Goal: Transaction & Acquisition: Download file/media

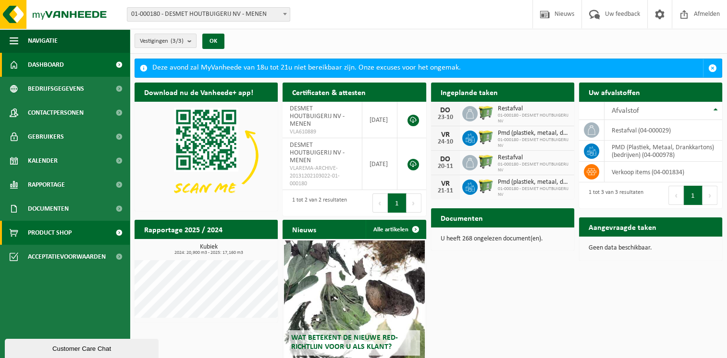
click at [62, 236] on span "Product Shop" at bounding box center [50, 233] width 44 height 24
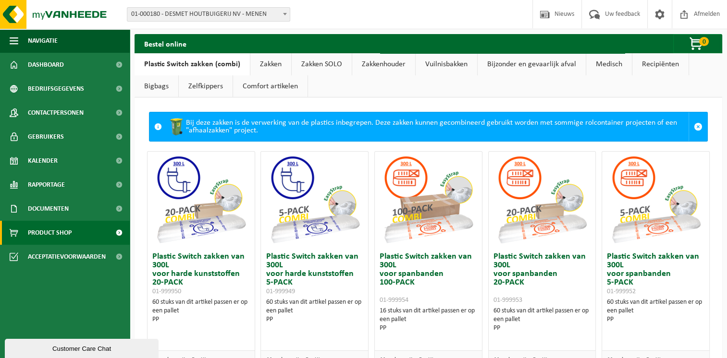
click at [440, 67] on link "Vuilnisbakken" at bounding box center [447, 64] width 62 height 22
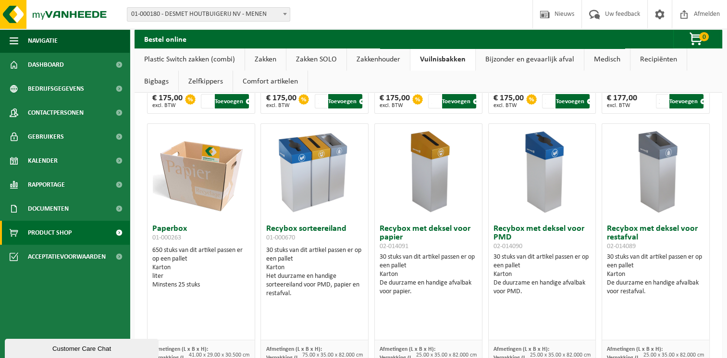
scroll to position [288, 0]
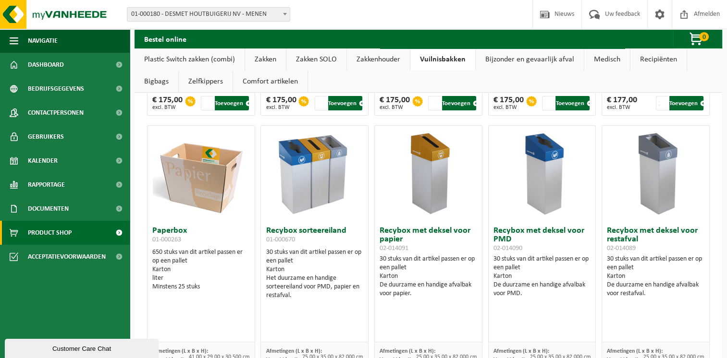
click at [283, 82] on link "Comfort artikelen" at bounding box center [270, 82] width 74 height 22
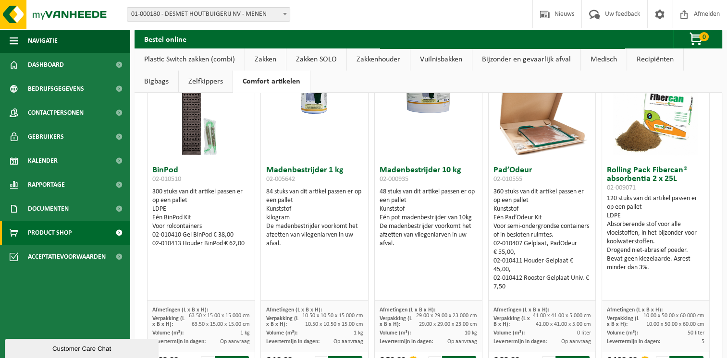
scroll to position [0, 0]
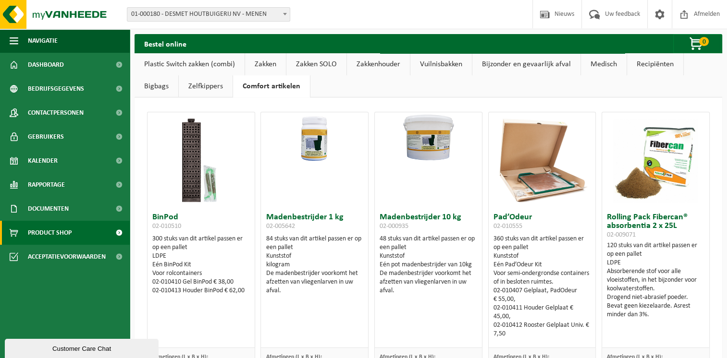
click at [380, 64] on link "Zakkenhouder" at bounding box center [378, 64] width 63 height 22
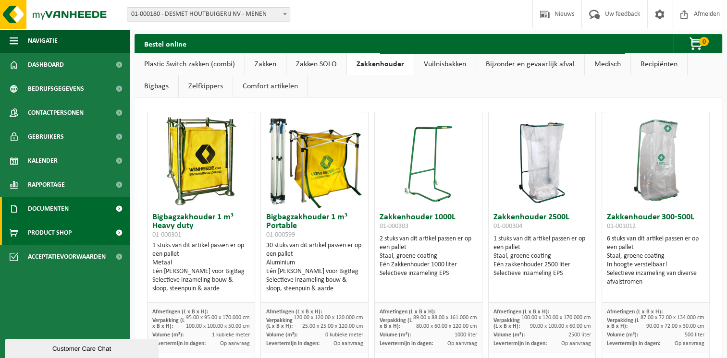
click at [65, 212] on span "Documenten" at bounding box center [48, 209] width 41 height 24
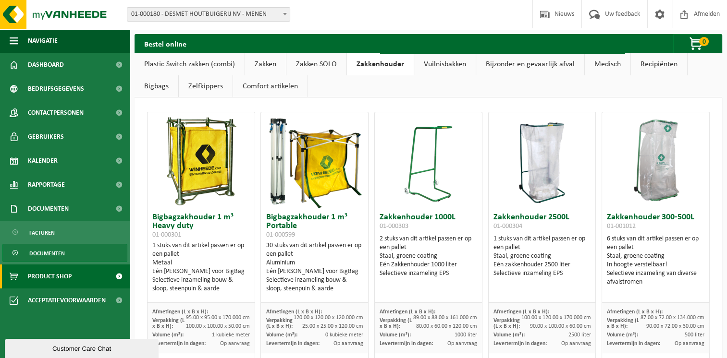
click at [52, 254] on span "Documenten" at bounding box center [47, 254] width 36 height 18
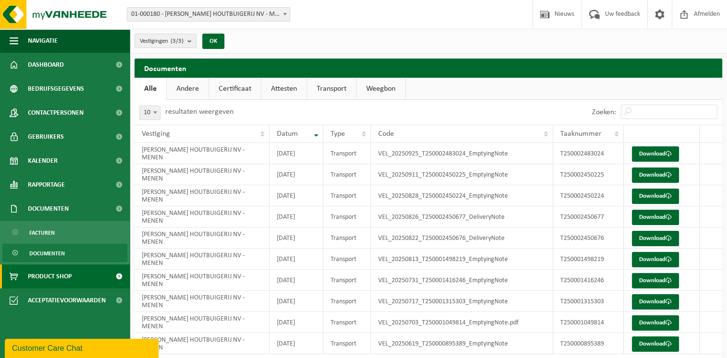
click at [69, 276] on span "Product Shop" at bounding box center [50, 277] width 44 height 24
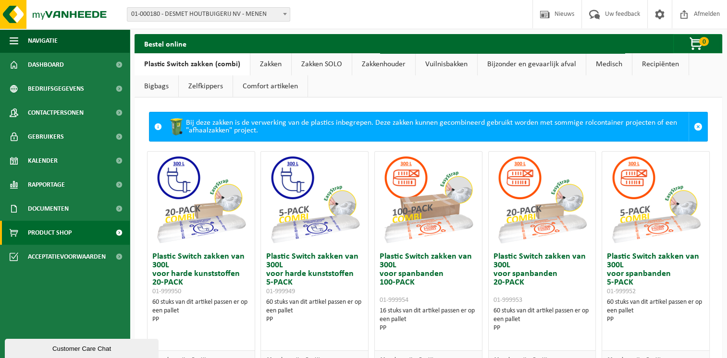
click at [648, 67] on link "Recipiënten" at bounding box center [660, 64] width 56 height 22
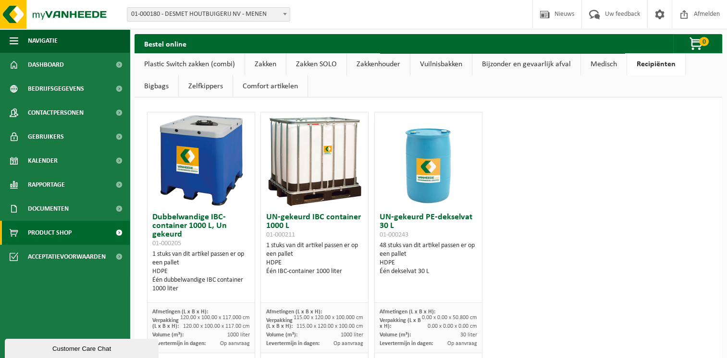
click at [265, 86] on link "Comfort artikelen" at bounding box center [270, 86] width 74 height 22
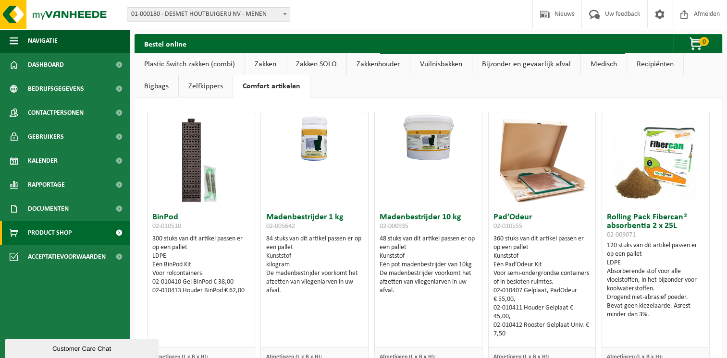
click at [217, 87] on link "Zelfkippers" at bounding box center [206, 86] width 54 height 22
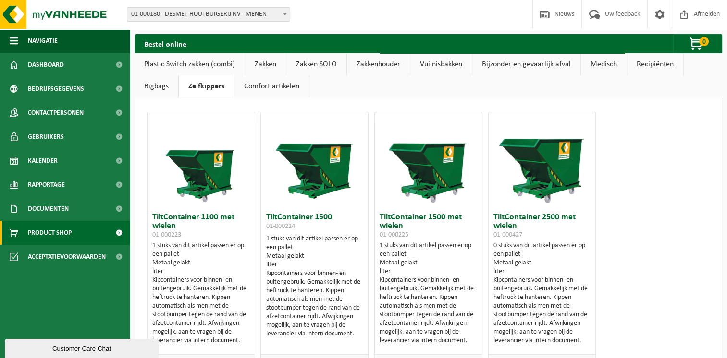
click at [158, 92] on link "Bigbags" at bounding box center [157, 86] width 44 height 22
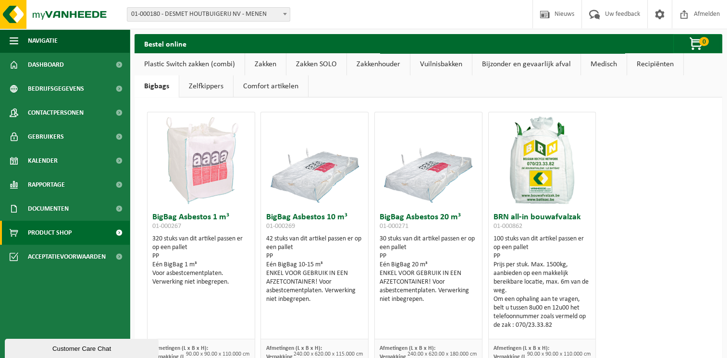
click at [262, 68] on link "Zakken" at bounding box center [265, 64] width 41 height 22
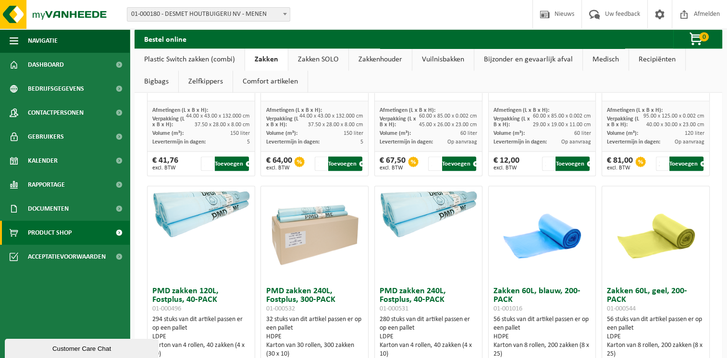
click at [322, 63] on link "Zakken SOLO" at bounding box center [318, 60] width 60 height 22
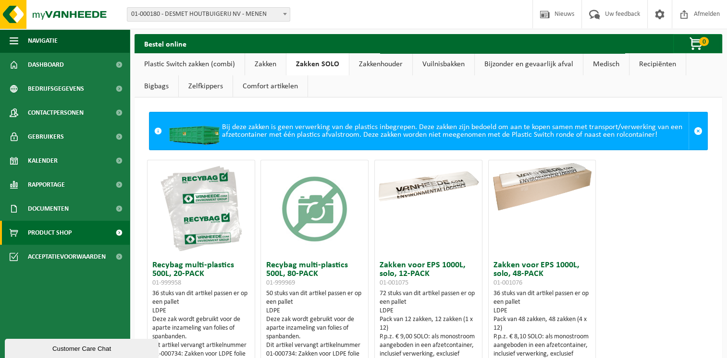
click at [386, 66] on link "Zakkenhouder" at bounding box center [380, 64] width 63 height 22
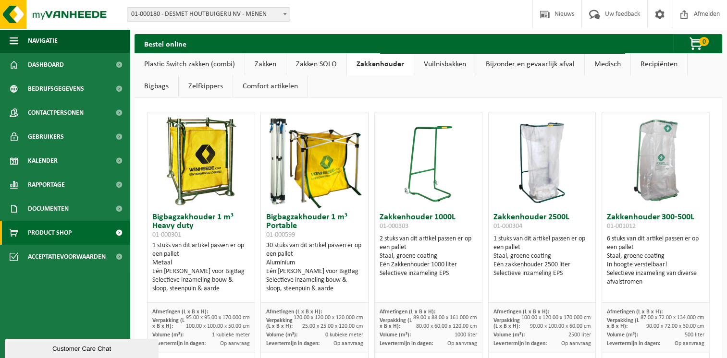
click at [430, 64] on link "Vuilnisbakken" at bounding box center [445, 64] width 62 height 22
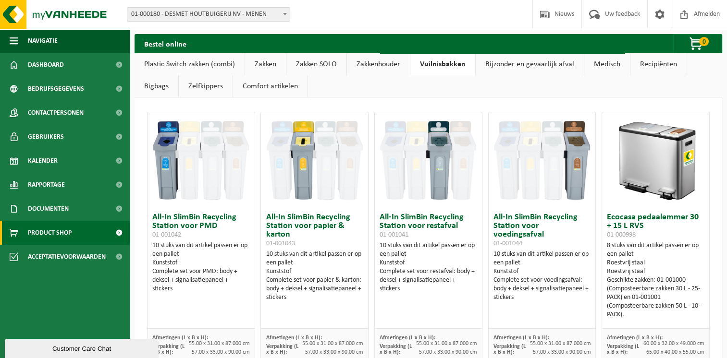
click at [211, 88] on link "Zelfkippers" at bounding box center [206, 86] width 54 height 22
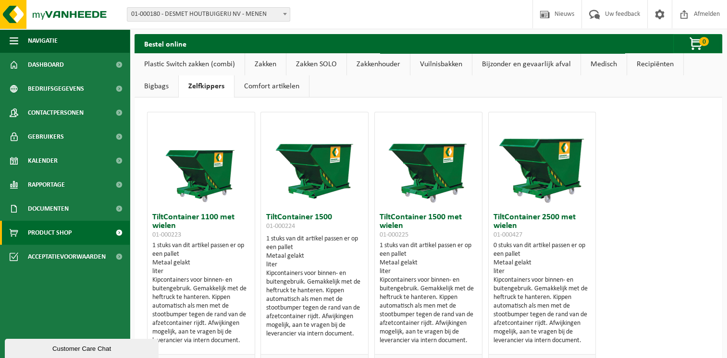
click at [163, 91] on link "Bigbags" at bounding box center [157, 86] width 44 height 22
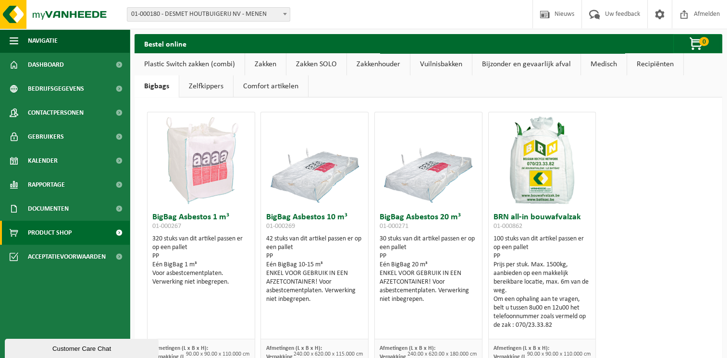
click at [265, 89] on link "Comfort artikelen" at bounding box center [271, 86] width 74 height 22
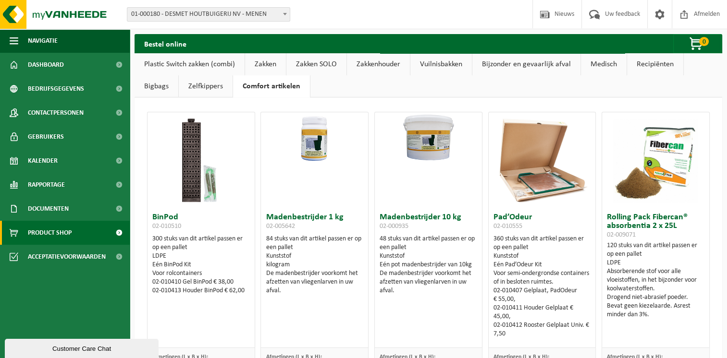
click at [434, 67] on link "Vuilnisbakken" at bounding box center [441, 64] width 62 height 22
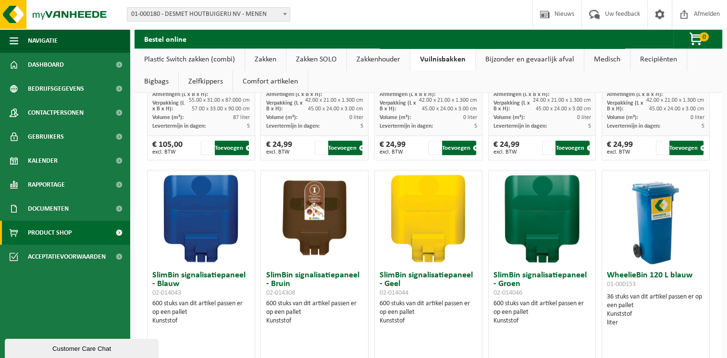
scroll to position [1153, 0]
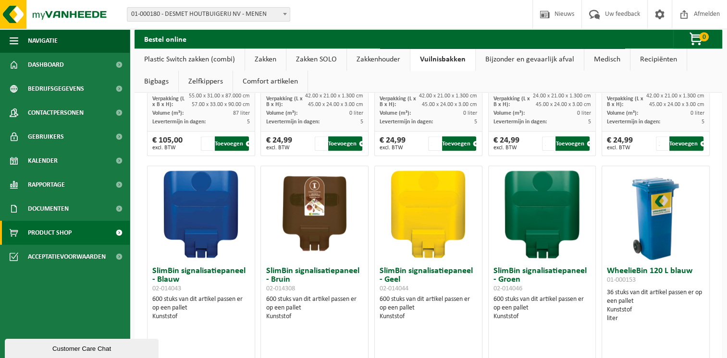
click at [312, 203] on img at bounding box center [315, 214] width 96 height 96
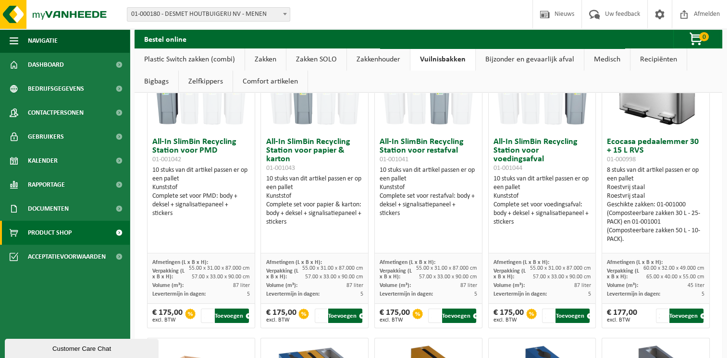
scroll to position [0, 0]
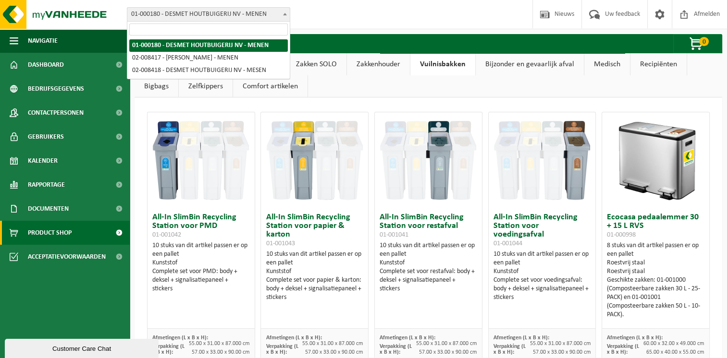
click at [281, 13] on span at bounding box center [285, 14] width 10 height 12
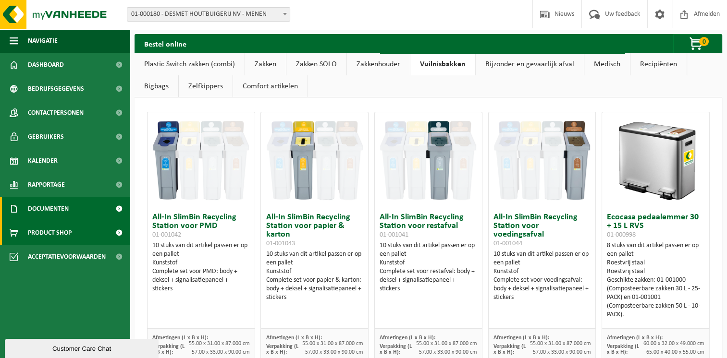
click at [85, 210] on link "Documenten" at bounding box center [65, 209] width 130 height 24
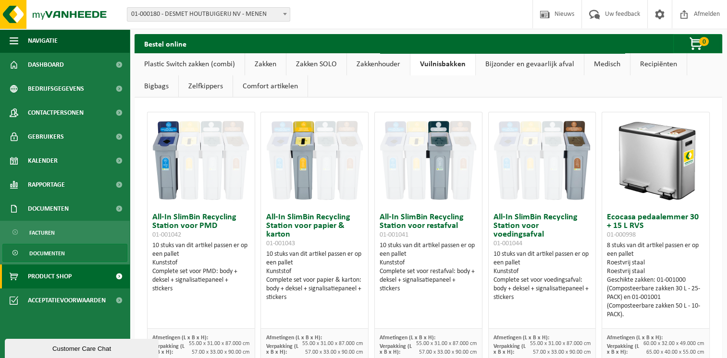
click at [72, 251] on link "Documenten" at bounding box center [64, 253] width 125 height 18
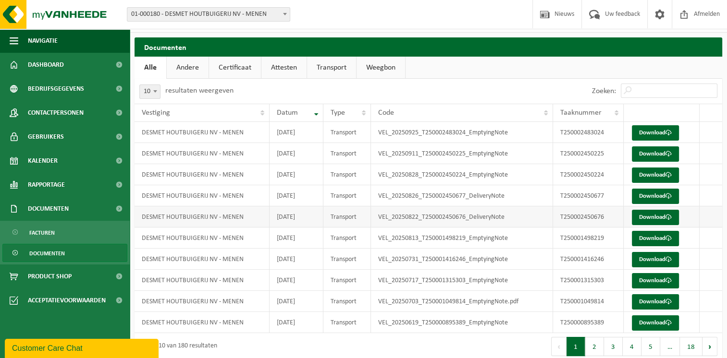
scroll to position [31, 0]
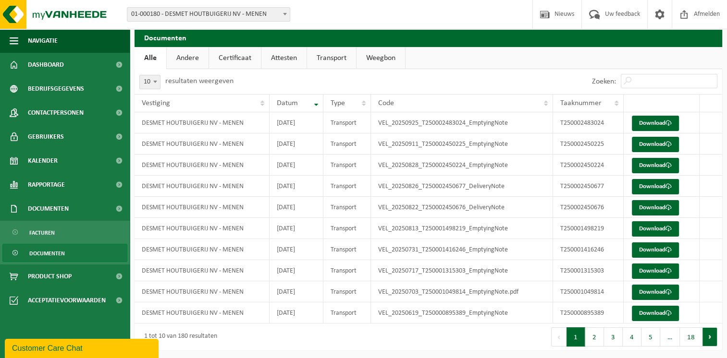
click at [708, 334] on button "Volgende" at bounding box center [710, 337] width 15 height 19
click at [563, 335] on button "Vorige" at bounding box center [557, 337] width 15 height 19
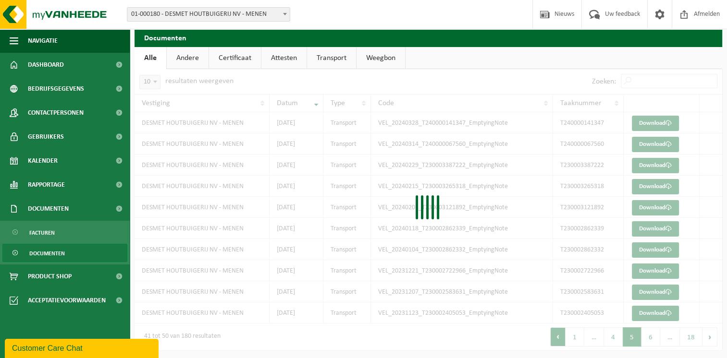
click at [563, 335] on div at bounding box center [429, 210] width 588 height 282
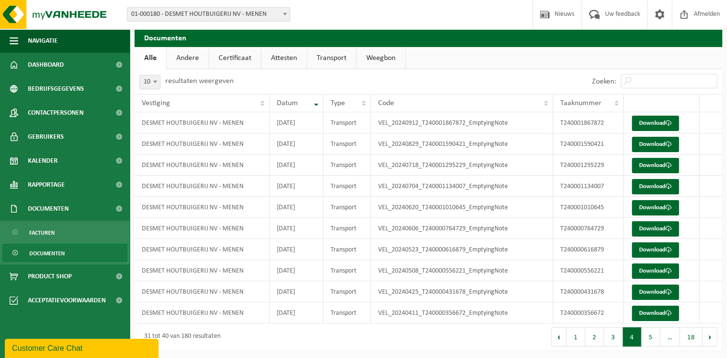
click at [563, 335] on button "Vorige" at bounding box center [558, 337] width 15 height 19
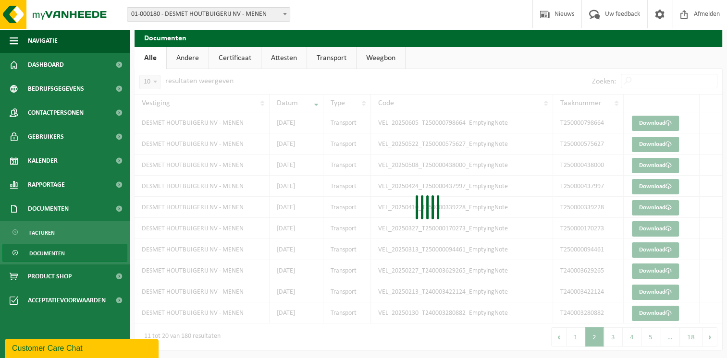
click at [563, 335] on div at bounding box center [429, 210] width 588 height 282
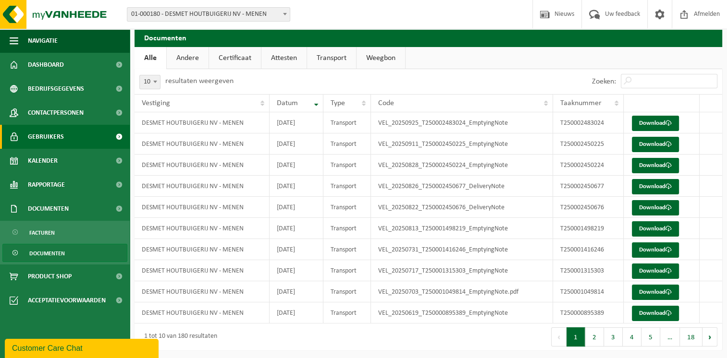
click at [43, 137] on span "Gebruikers" at bounding box center [46, 137] width 36 height 24
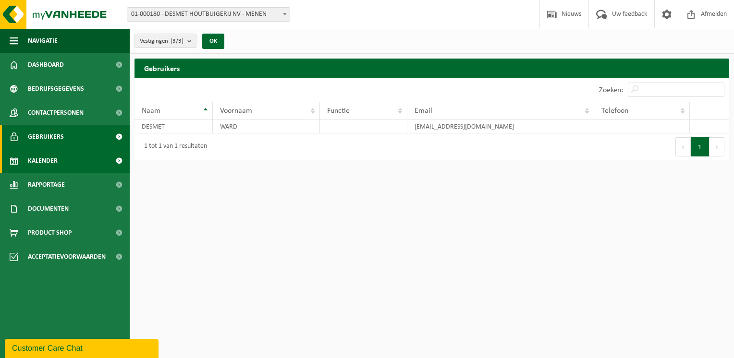
click at [59, 163] on link "Kalender" at bounding box center [65, 161] width 130 height 24
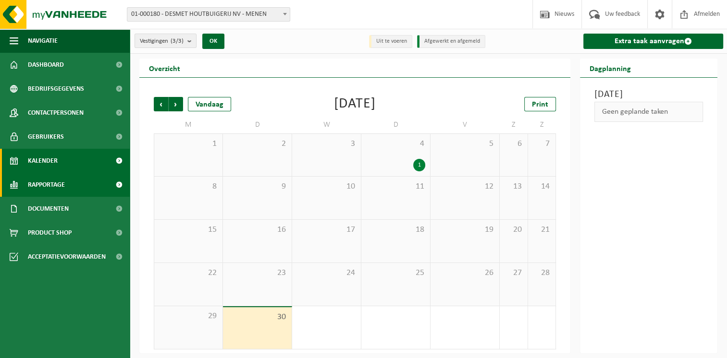
click at [62, 184] on span "Rapportage" at bounding box center [46, 185] width 37 height 24
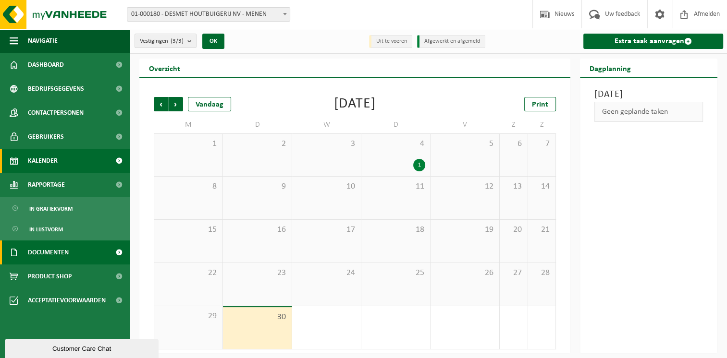
click at [70, 255] on link "Documenten" at bounding box center [65, 253] width 130 height 24
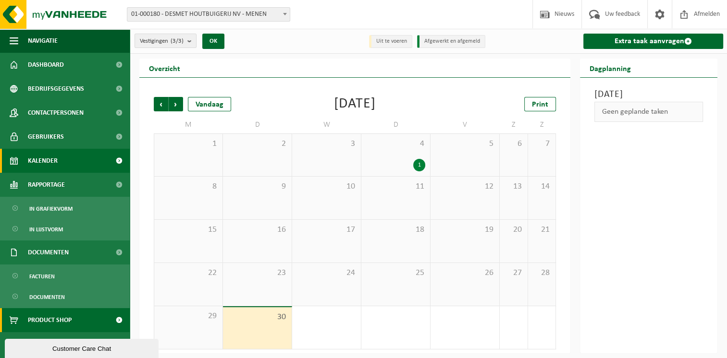
click at [103, 315] on link "Product Shop" at bounding box center [65, 320] width 130 height 24
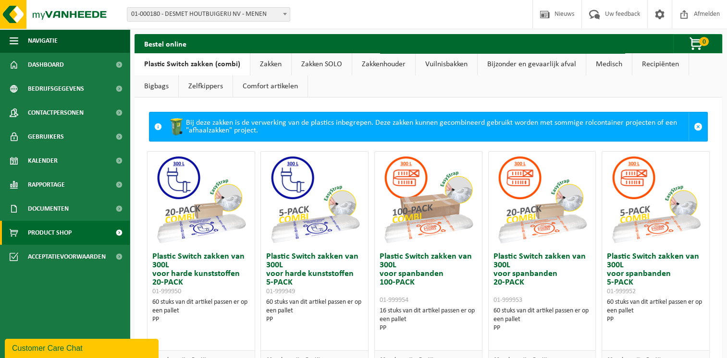
click at [274, 66] on link "Zakken" at bounding box center [270, 64] width 41 height 22
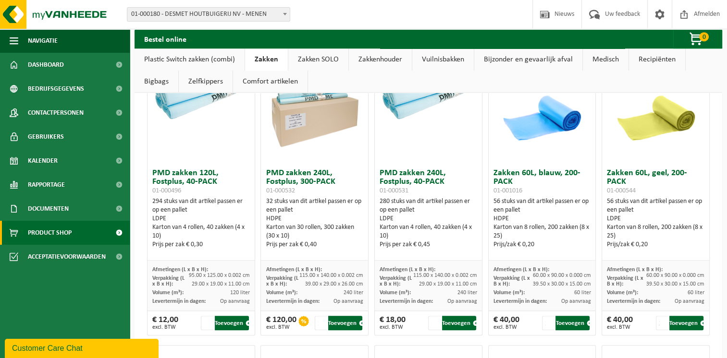
click at [308, 59] on link "Zakken SOLO" at bounding box center [318, 60] width 60 height 22
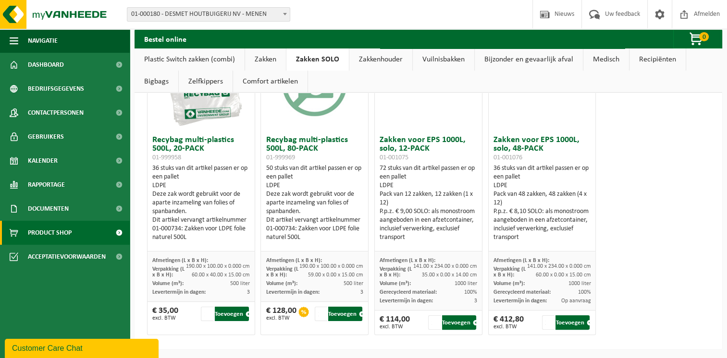
click at [382, 60] on link "Zakkenhouder" at bounding box center [380, 60] width 63 height 22
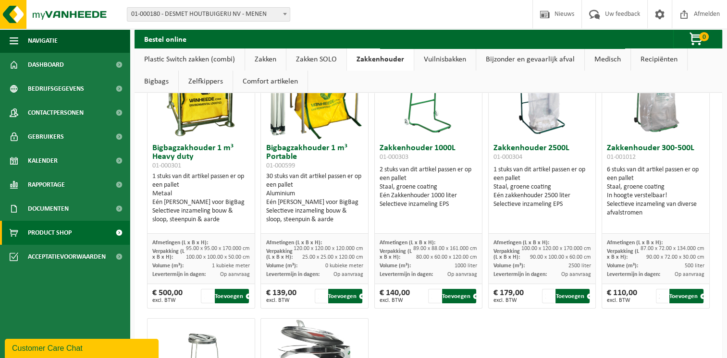
scroll to position [0, 0]
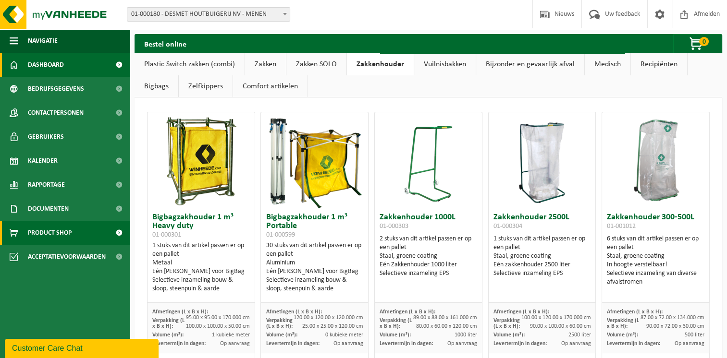
click at [104, 73] on link "Dashboard" at bounding box center [65, 65] width 130 height 24
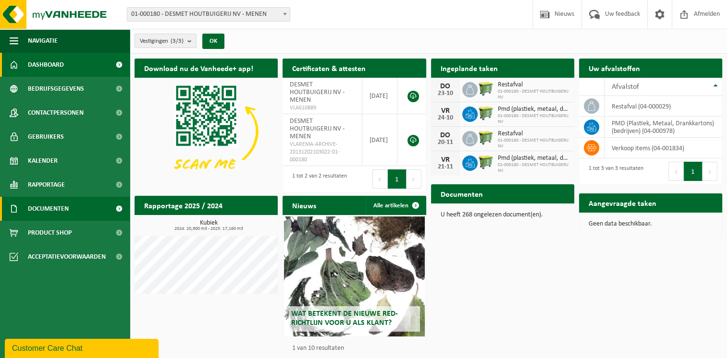
click at [62, 209] on span "Documenten" at bounding box center [48, 209] width 41 height 24
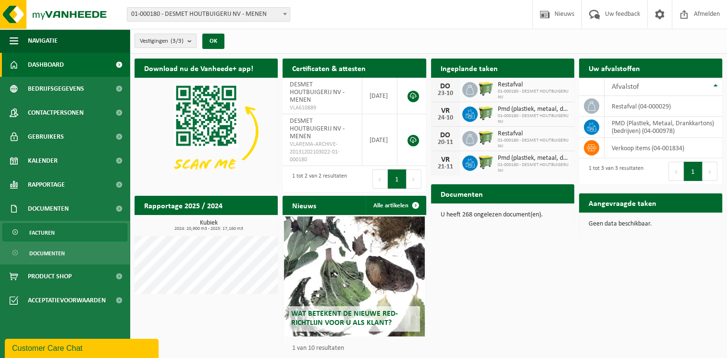
click at [50, 234] on span "Facturen" at bounding box center [41, 233] width 25 height 18
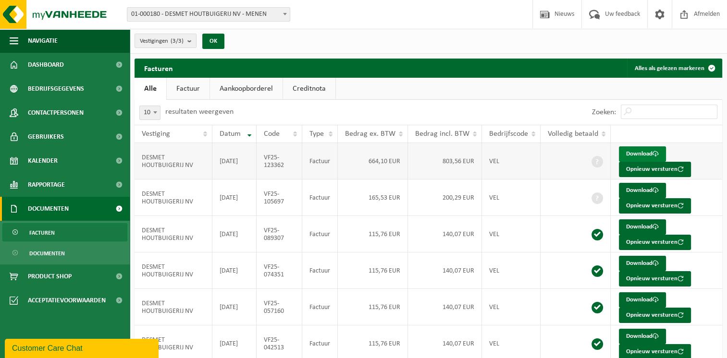
click at [636, 155] on link "Download" at bounding box center [642, 154] width 47 height 15
click at [76, 272] on link "Product Shop" at bounding box center [65, 277] width 130 height 24
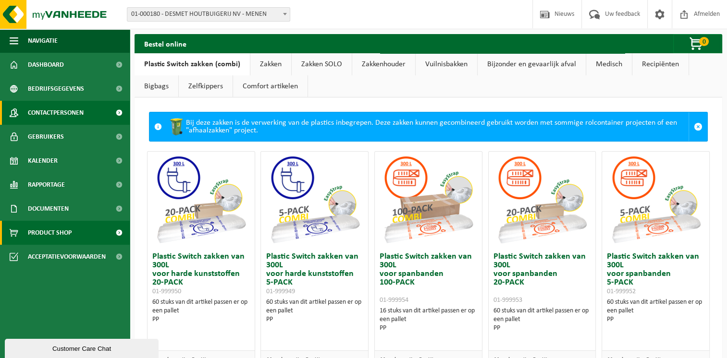
click at [67, 114] on span "Contactpersonen" at bounding box center [56, 113] width 56 height 24
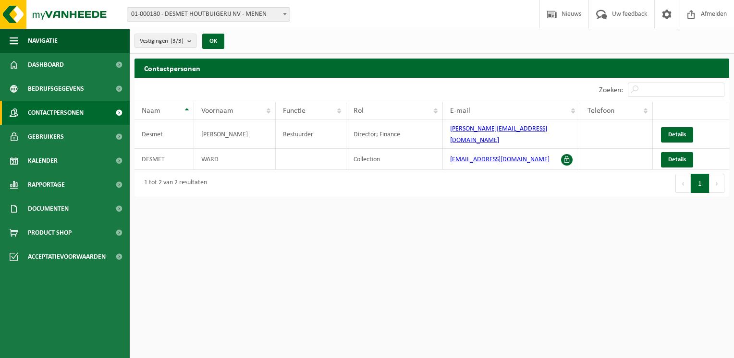
click at [67, 136] on link "Gebruikers" at bounding box center [65, 137] width 130 height 24
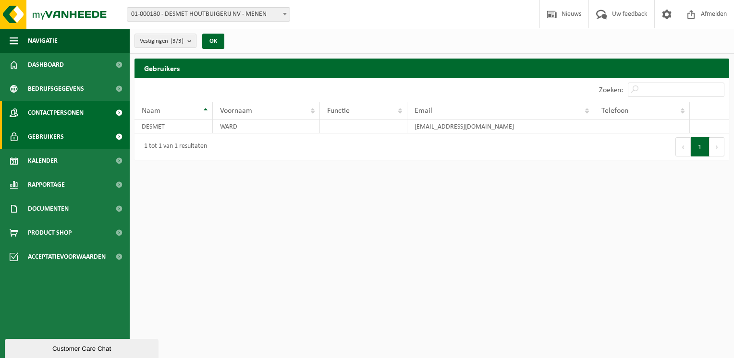
click at [75, 114] on span "Contactpersonen" at bounding box center [56, 113] width 56 height 24
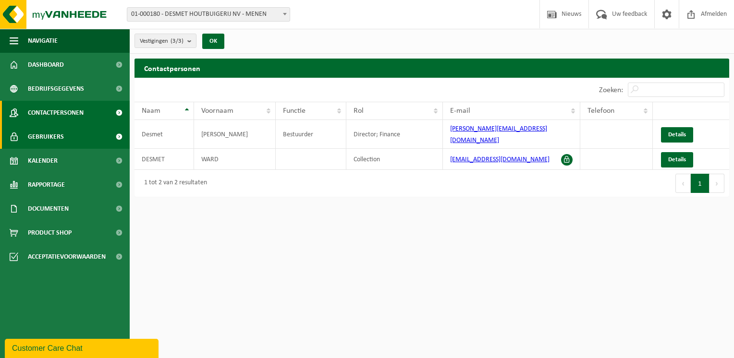
click at [72, 134] on link "Gebruikers" at bounding box center [65, 137] width 130 height 24
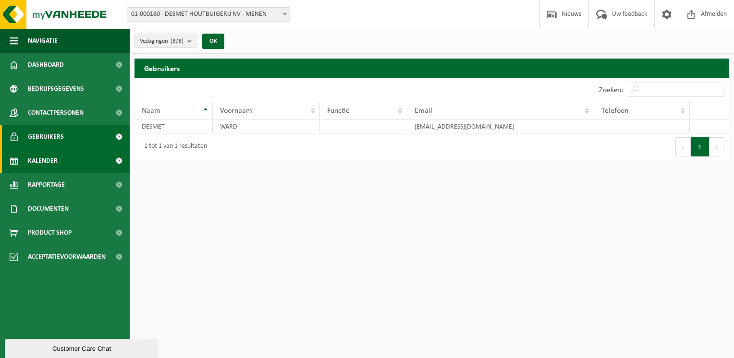
click at [70, 156] on link "Kalender" at bounding box center [65, 161] width 130 height 24
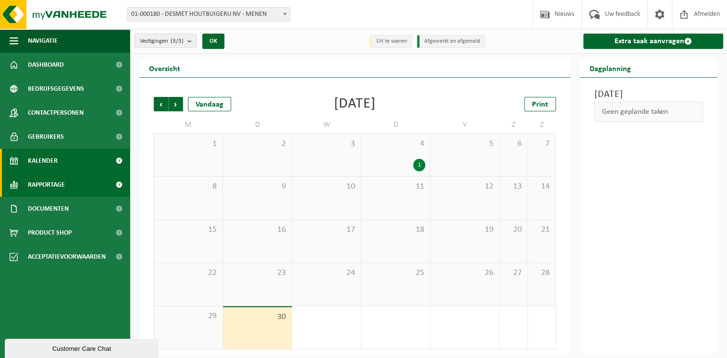
click at [71, 185] on link "Rapportage" at bounding box center [65, 185] width 130 height 24
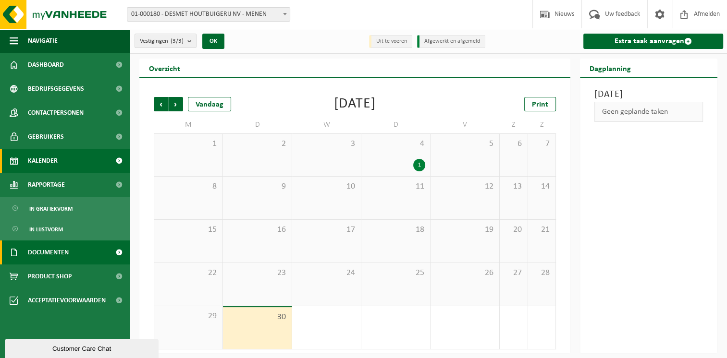
click at [62, 253] on span "Documenten" at bounding box center [48, 253] width 41 height 24
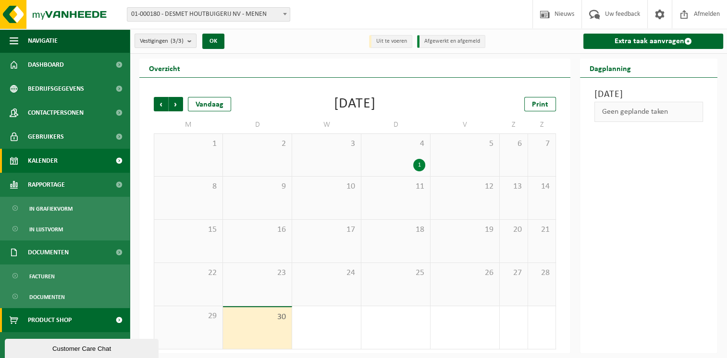
click at [59, 316] on span "Product Shop" at bounding box center [50, 320] width 44 height 24
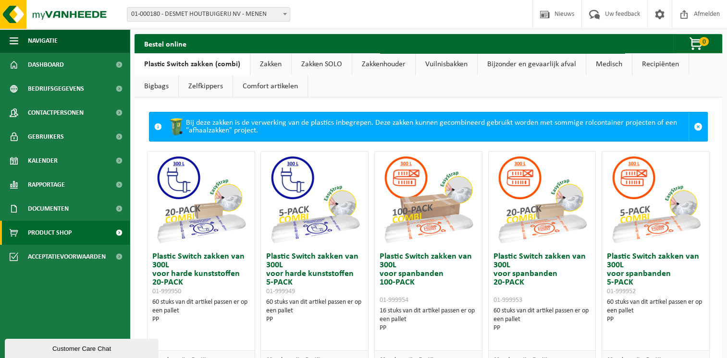
click at [659, 62] on link "Recipiënten" at bounding box center [660, 64] width 56 height 22
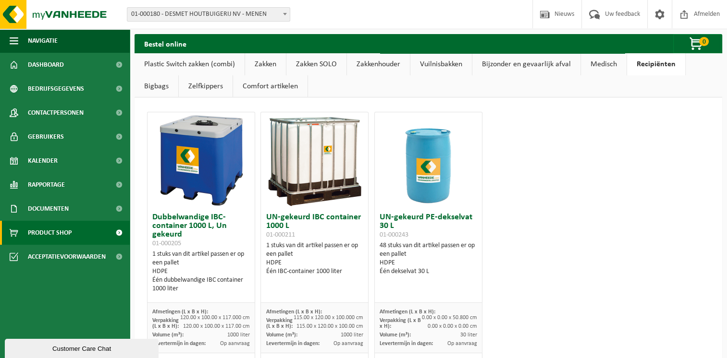
click at [595, 68] on link "Medisch" at bounding box center [604, 64] width 46 height 22
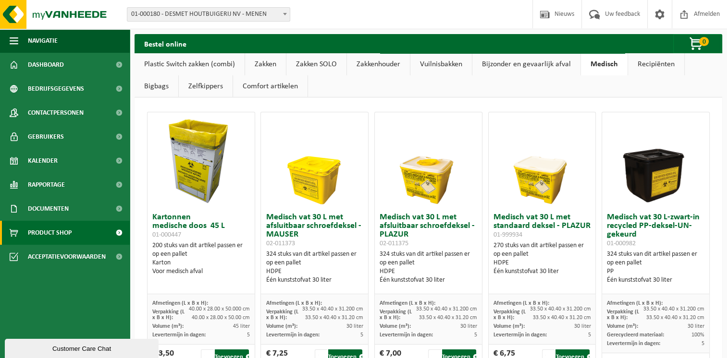
click at [534, 70] on link "Bijzonder en gevaarlijk afval" at bounding box center [526, 64] width 108 height 22
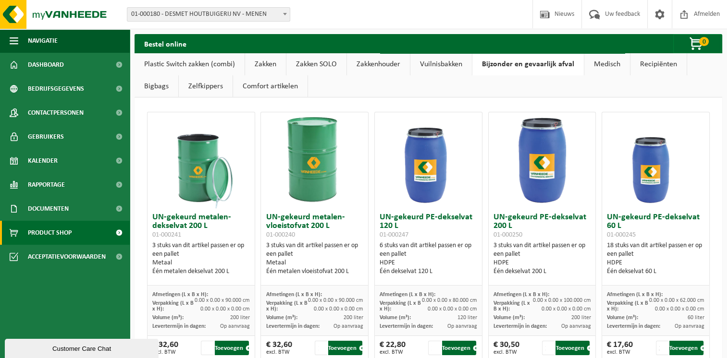
click at [438, 62] on link "Vuilnisbakken" at bounding box center [441, 64] width 62 height 22
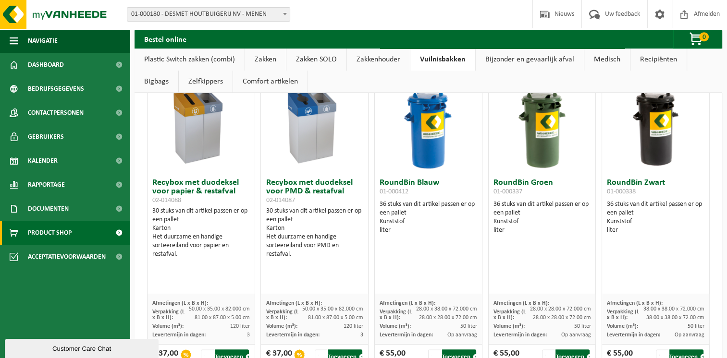
scroll to position [519, 0]
